Goal: Task Accomplishment & Management: Use online tool/utility

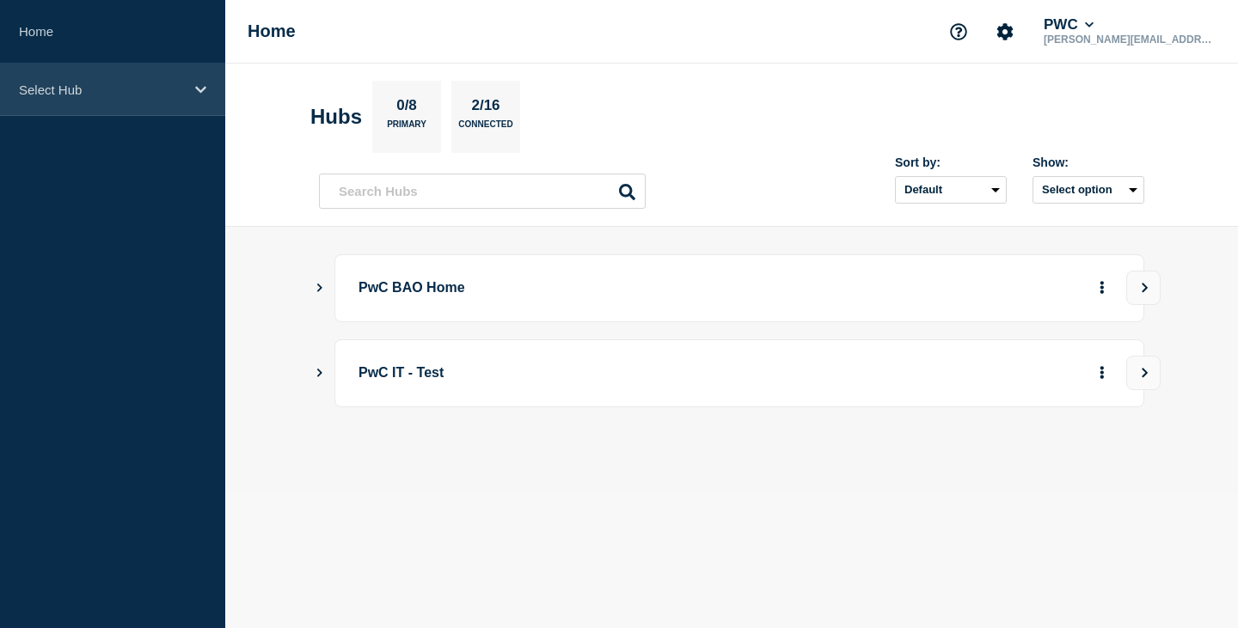
click at [195, 89] on icon at bounding box center [200, 89] width 11 height 13
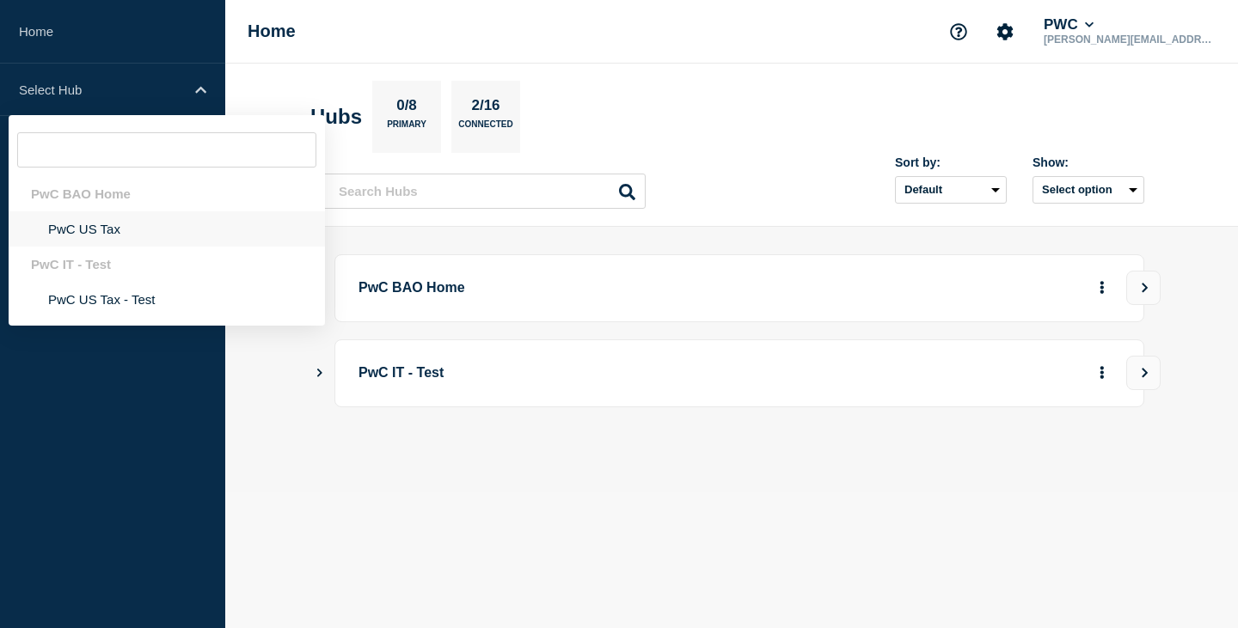
click at [94, 229] on li "PwC US Tax" at bounding box center [167, 228] width 316 height 35
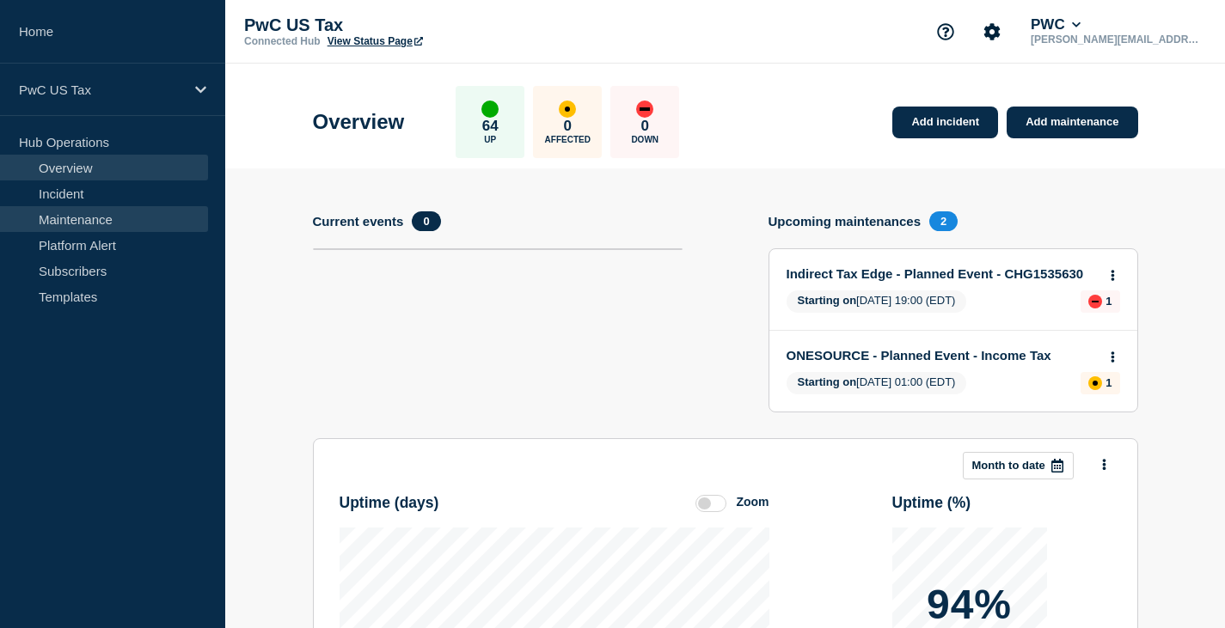
click at [89, 218] on link "Maintenance" at bounding box center [104, 219] width 208 height 26
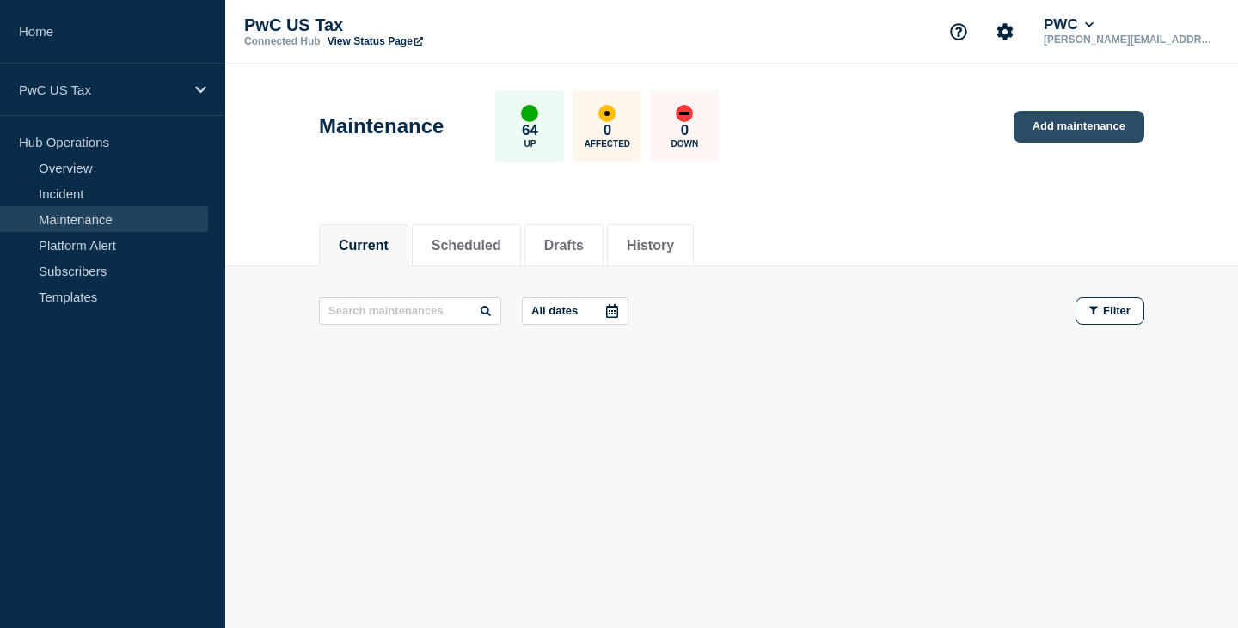
click at [1073, 125] on link "Add maintenance" at bounding box center [1078, 127] width 131 height 32
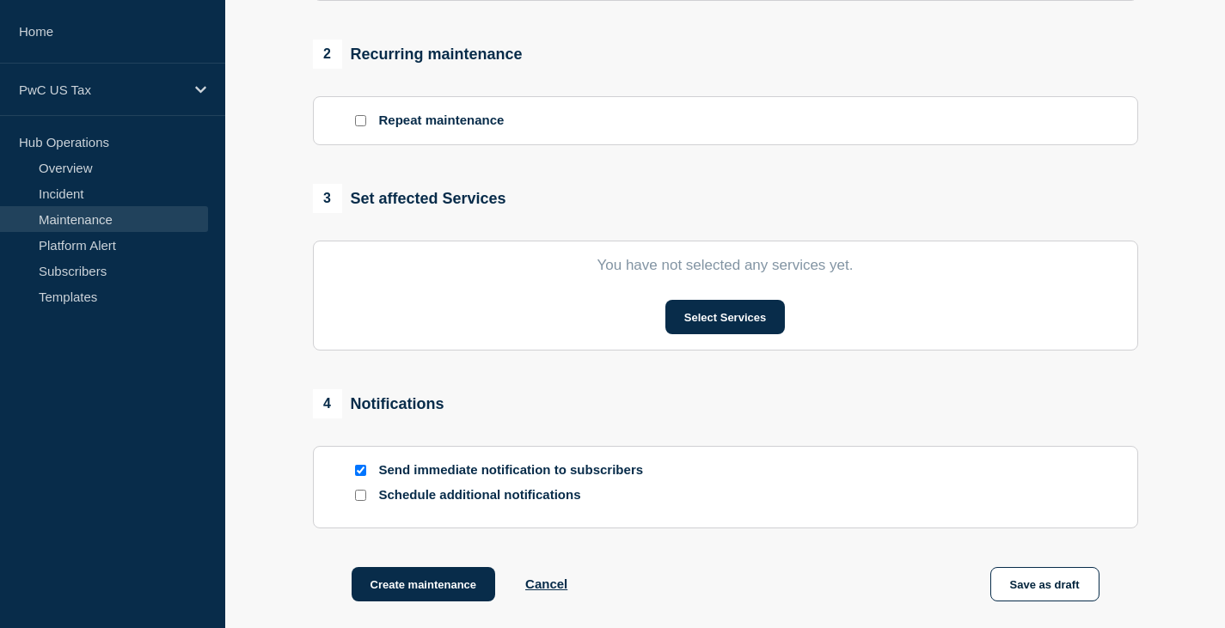
scroll to position [859, 0]
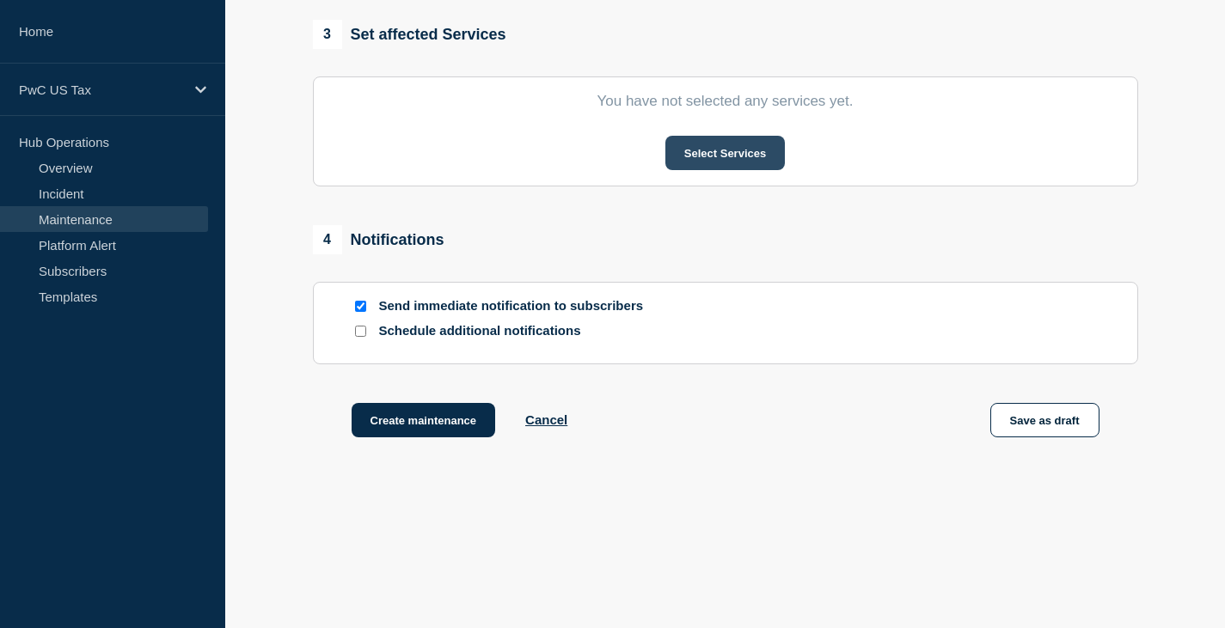
click at [716, 162] on button "Select Services" at bounding box center [724, 153] width 119 height 34
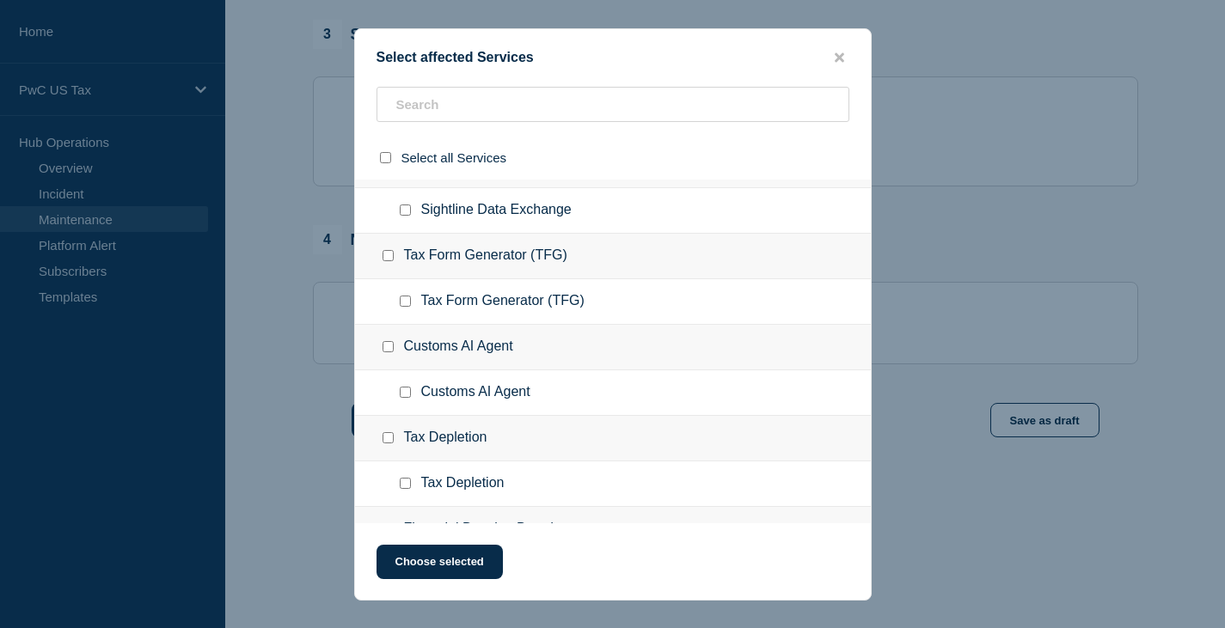
scroll to position [0, 0]
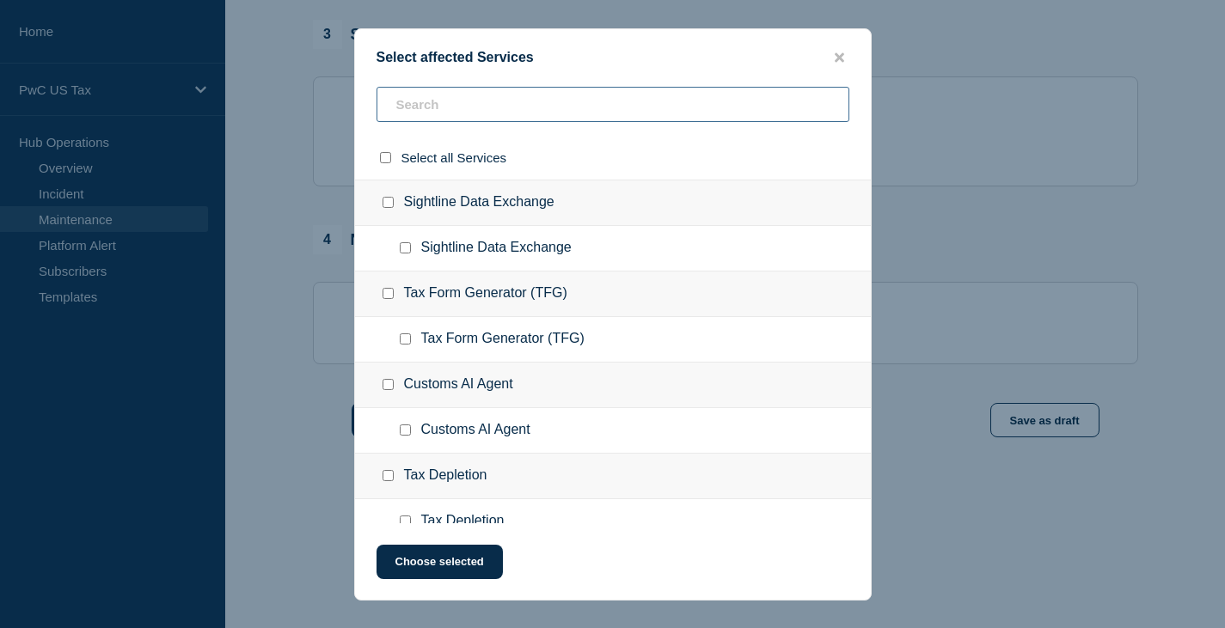
click at [445, 101] on input "text" at bounding box center [612, 104] width 473 height 35
type input "tax"
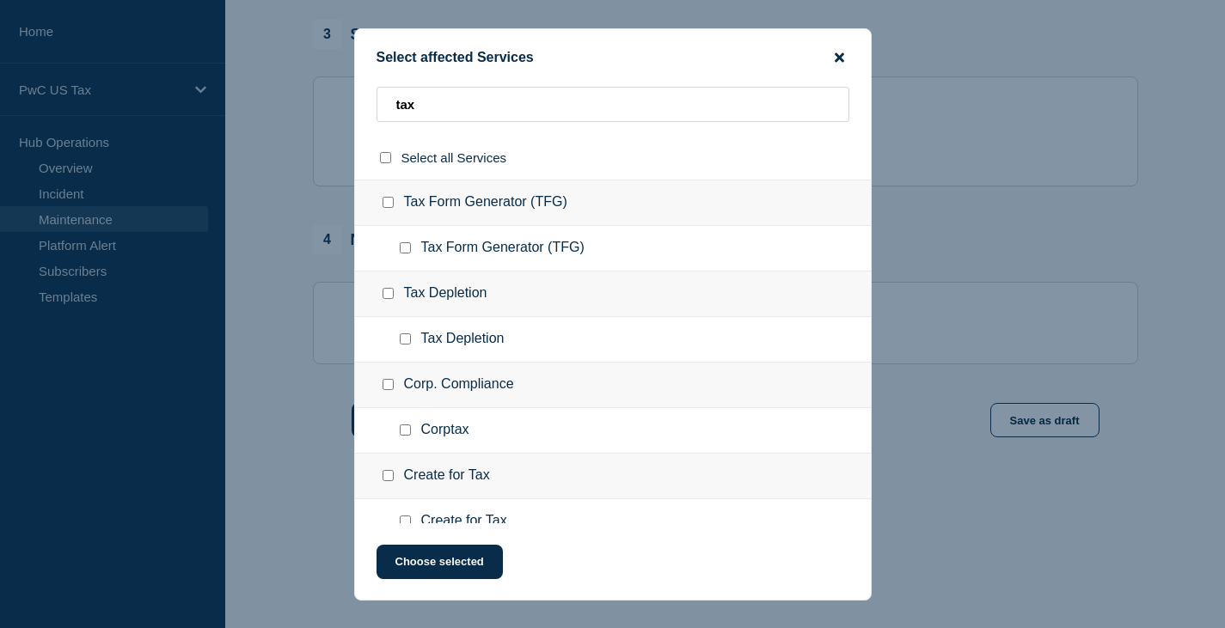
click at [837, 58] on icon "close button" at bounding box center [839, 56] width 9 height 9
